Goal: Find specific page/section: Find specific page/section

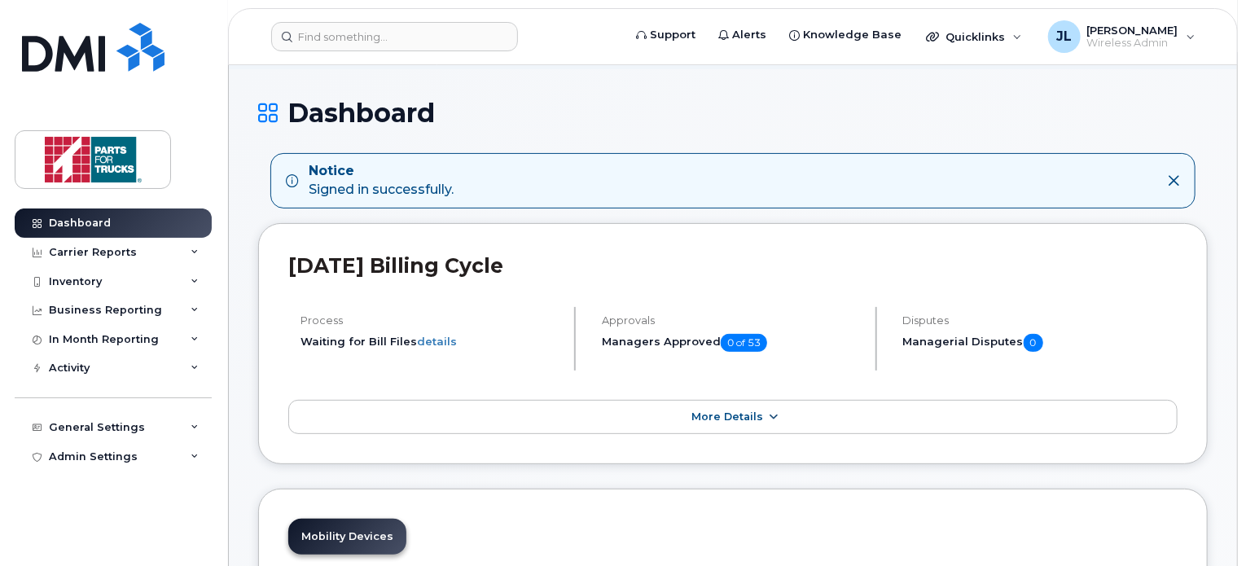
scroll to position [244, 0]
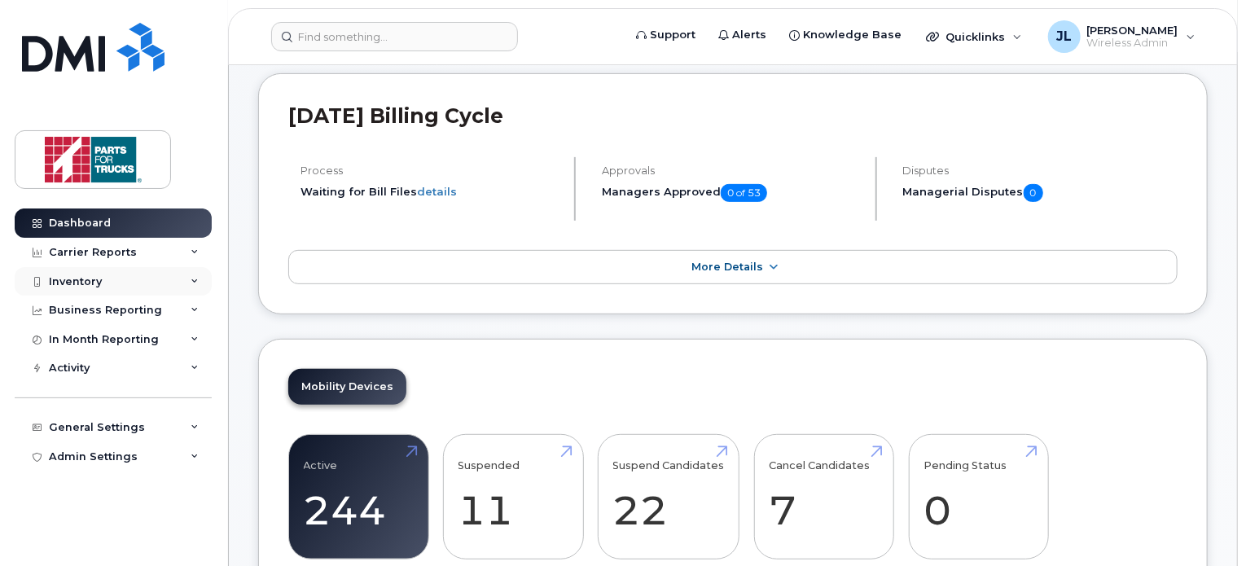
click at [81, 283] on div "Inventory" at bounding box center [75, 281] width 53 height 13
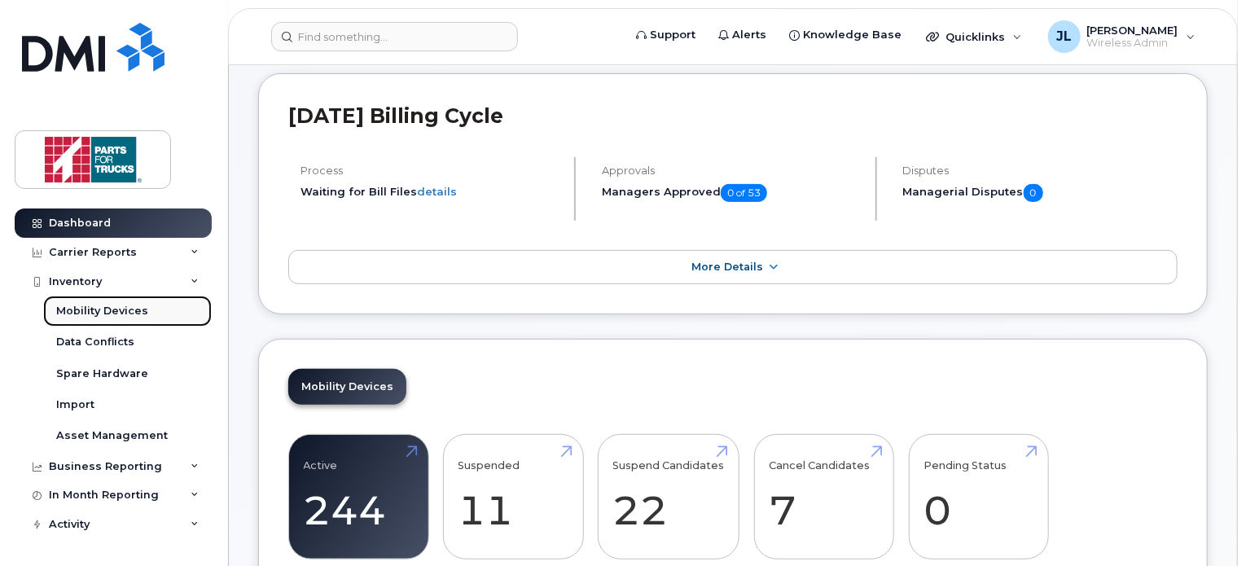
click at [73, 315] on div "Mobility Devices" at bounding box center [102, 311] width 92 height 15
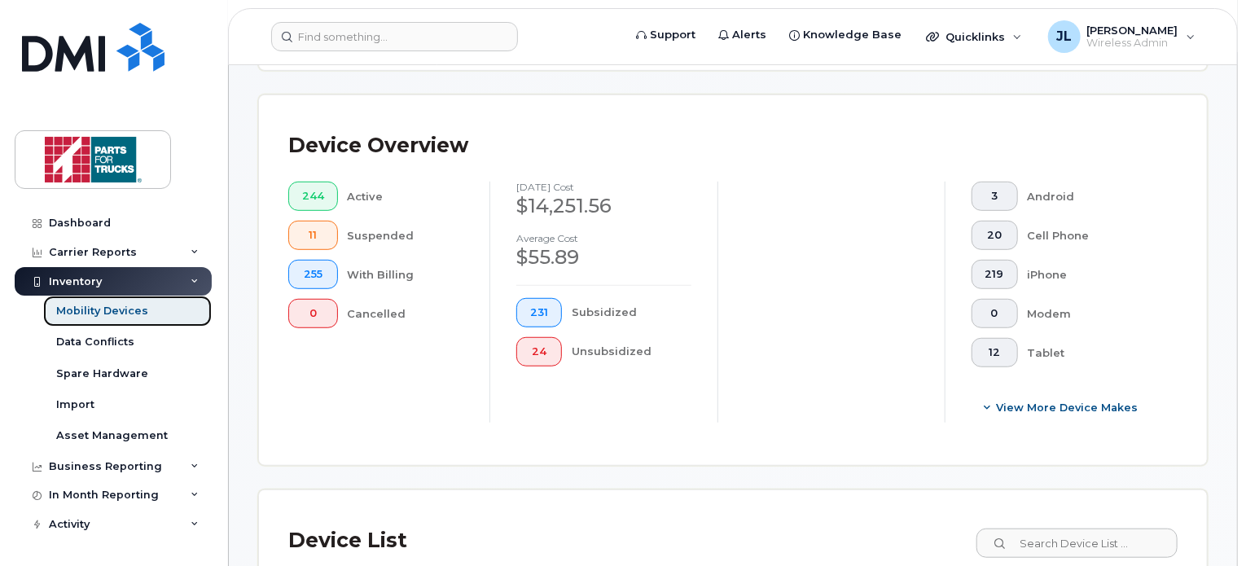
scroll to position [614, 0]
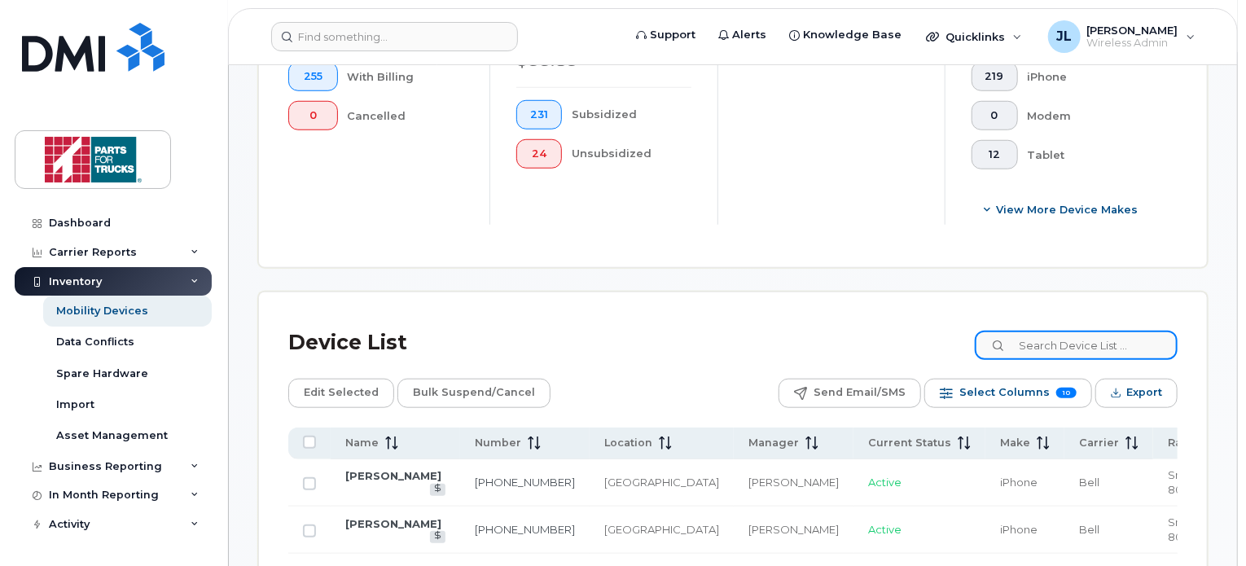
click at [1066, 348] on input at bounding box center [1076, 345] width 203 height 29
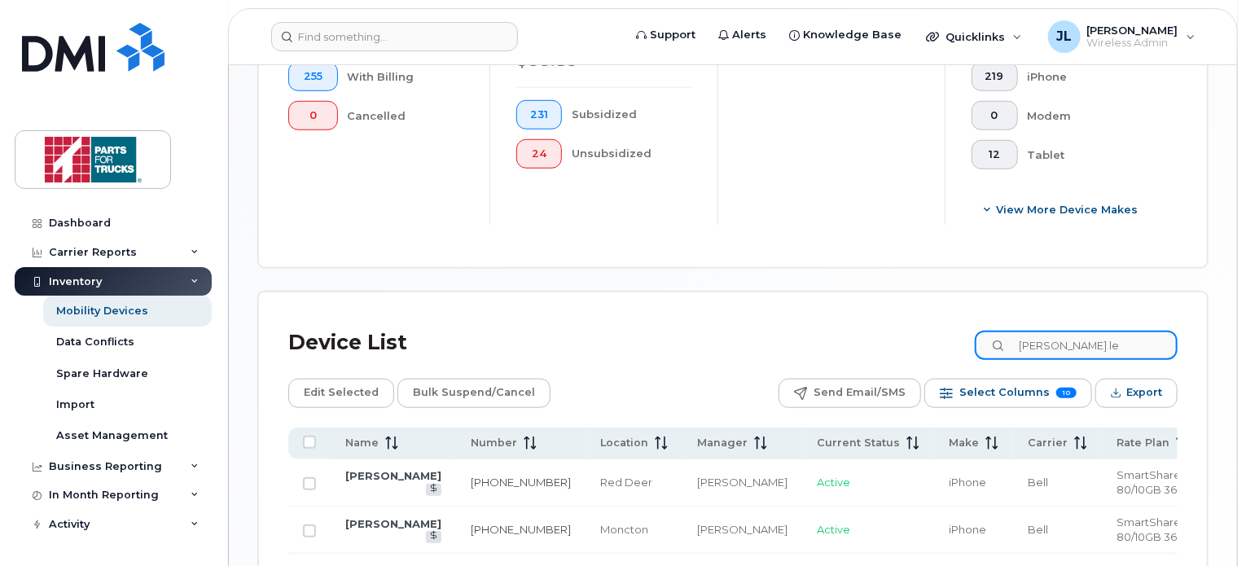
type input "[PERSON_NAME] le"
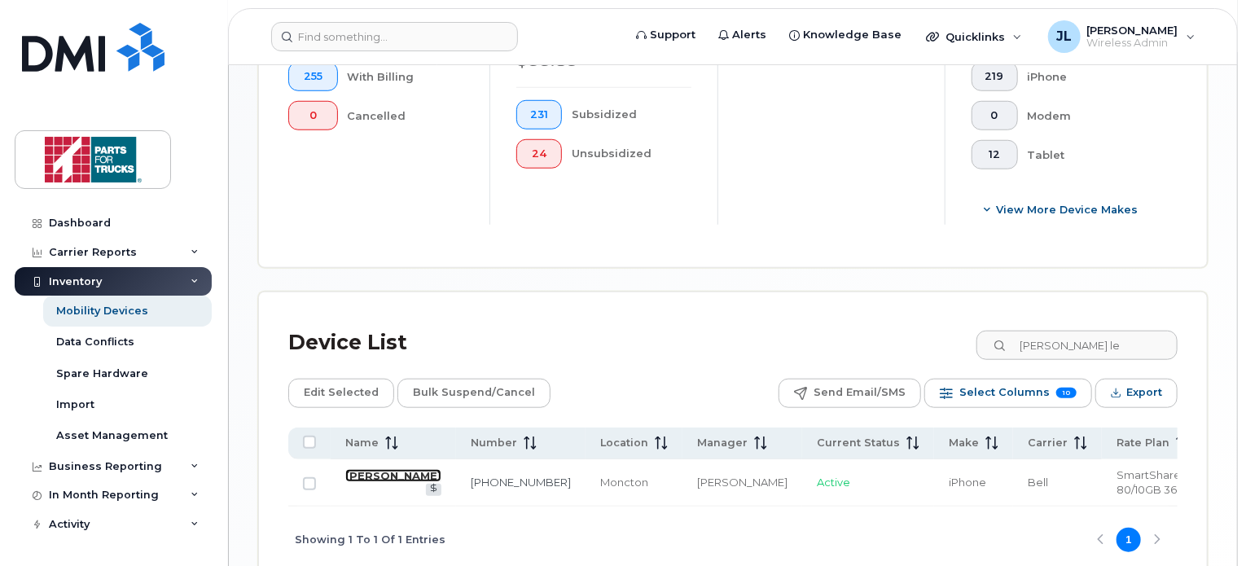
click at [362, 471] on link "[PERSON_NAME]" at bounding box center [393, 475] width 96 height 13
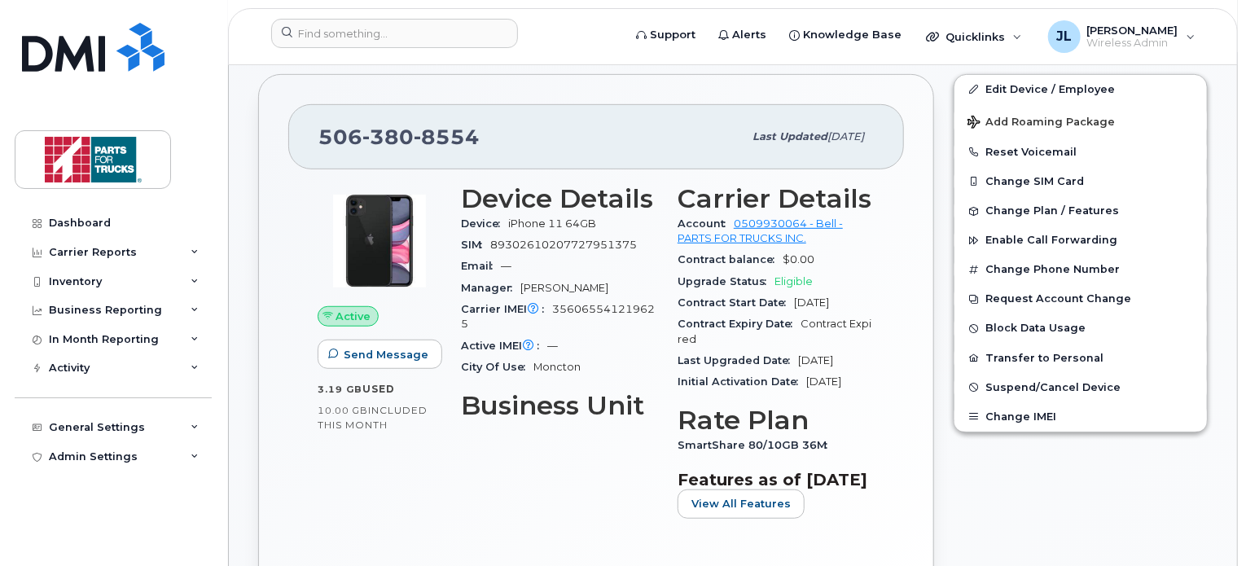
scroll to position [403, 0]
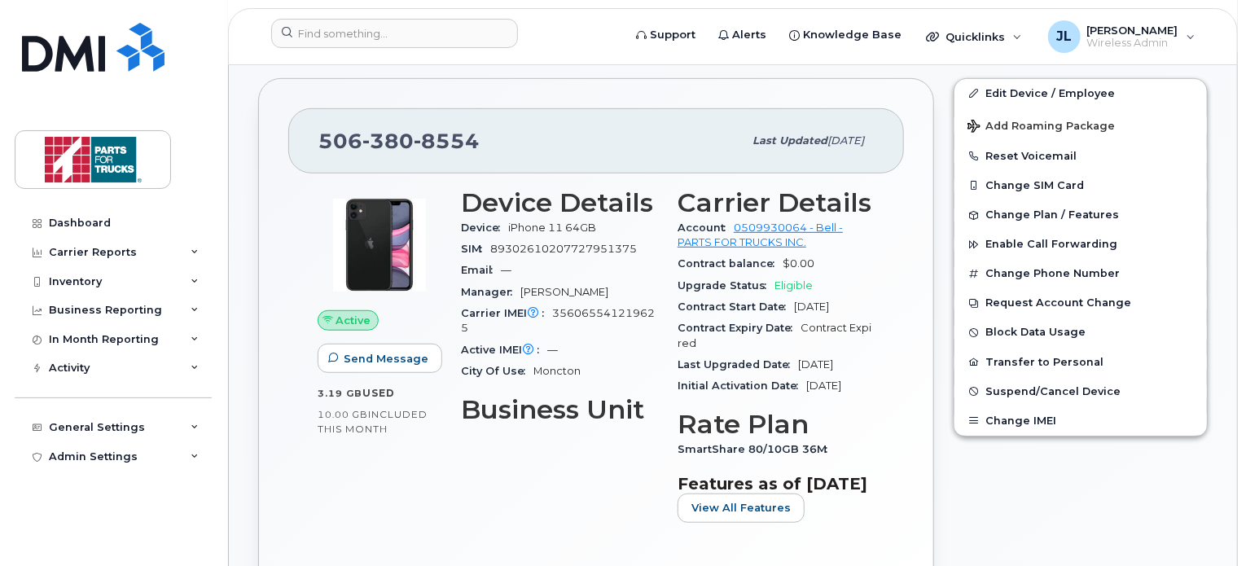
click at [1054, 452] on div "Edit Device / Employee Add Roaming Package Reset Voicemail Change SIM Card Chan…" at bounding box center [1081, 358] width 274 height 581
